Goal: Check status: Check status

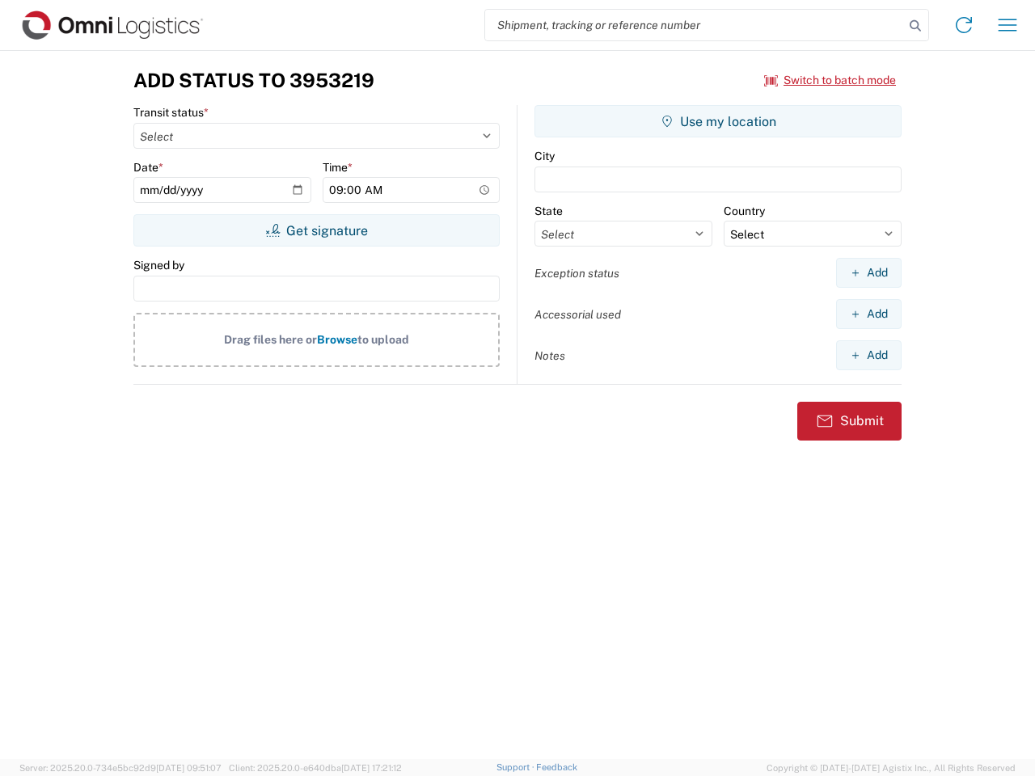
click at [695, 25] on input "search" at bounding box center [694, 25] width 419 height 31
click at [915, 26] on icon at bounding box center [915, 26] width 23 height 23
click at [964, 25] on icon at bounding box center [964, 25] width 26 height 26
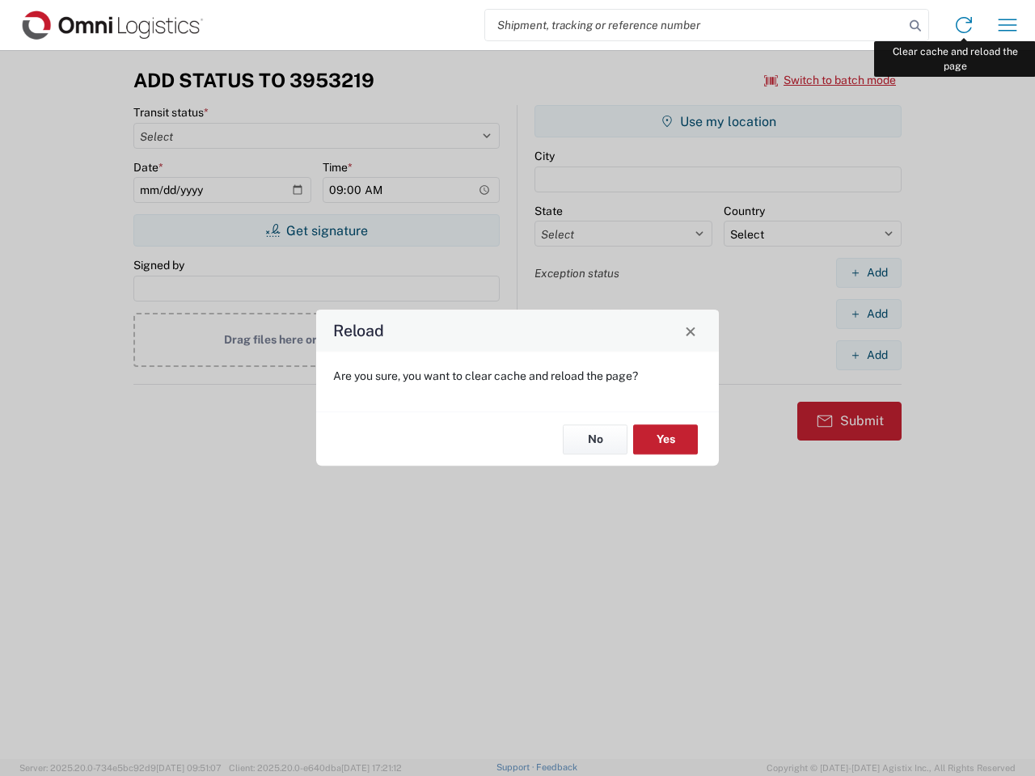
click at [1008, 25] on div "Reload Are you sure, you want to clear cache and reload the page? No Yes" at bounding box center [517, 388] width 1035 height 776
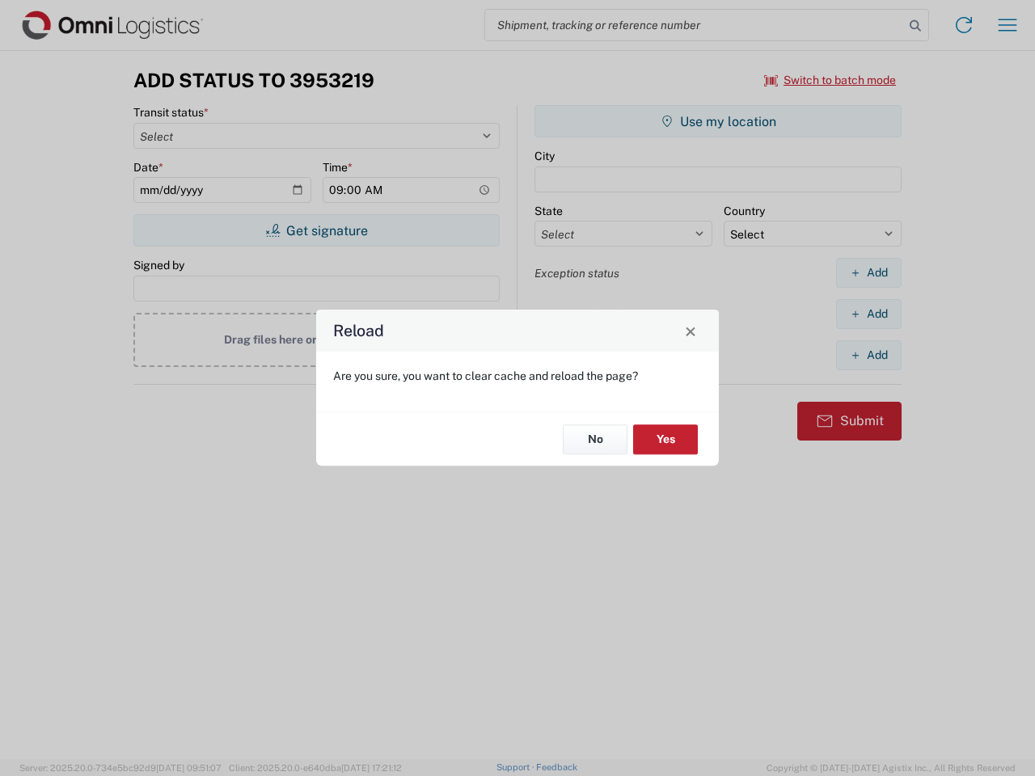
click at [830, 80] on div "Reload Are you sure, you want to clear cache and reload the page? No Yes" at bounding box center [517, 388] width 1035 height 776
click at [316, 230] on div "Reload Are you sure, you want to clear cache and reload the page? No Yes" at bounding box center [517, 388] width 1035 height 776
click at [718, 121] on div "Reload Are you sure, you want to clear cache and reload the page? No Yes" at bounding box center [517, 388] width 1035 height 776
click at [868, 273] on div "Reload Are you sure, you want to clear cache and reload the page? No Yes" at bounding box center [517, 388] width 1035 height 776
click at [868, 314] on div "Reload Are you sure, you want to clear cache and reload the page? No Yes" at bounding box center [517, 388] width 1035 height 776
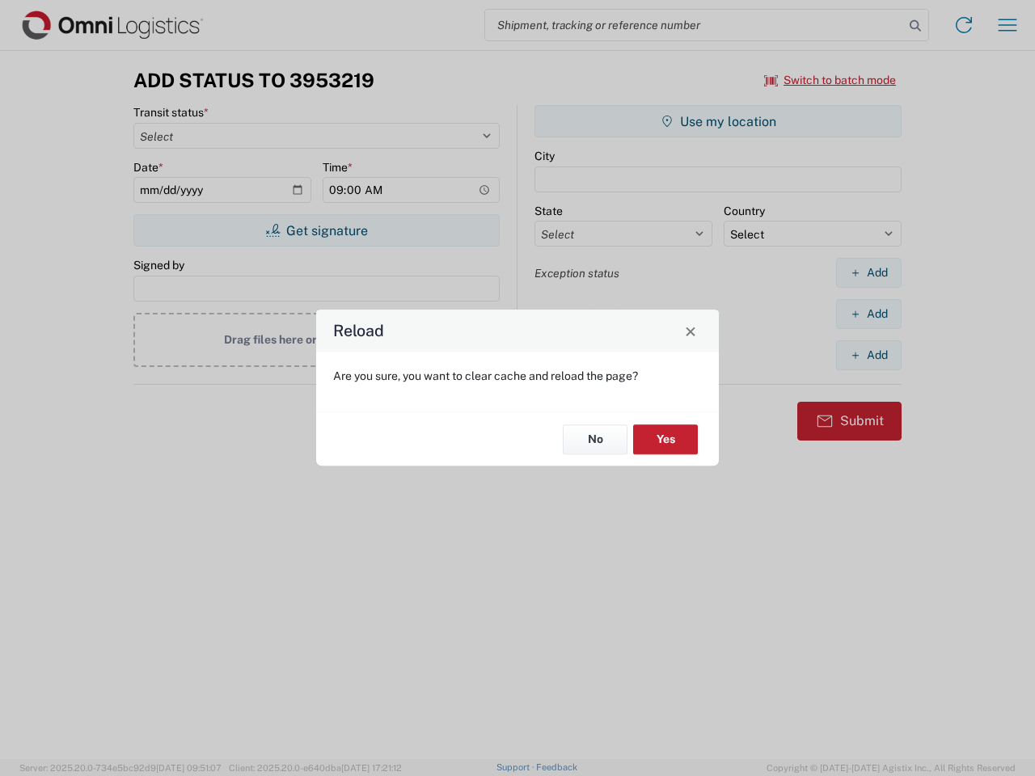
click at [868, 355] on div "Reload Are you sure, you want to clear cache and reload the page? No Yes" at bounding box center [517, 388] width 1035 height 776
